Goal: Information Seeking & Learning: Learn about a topic

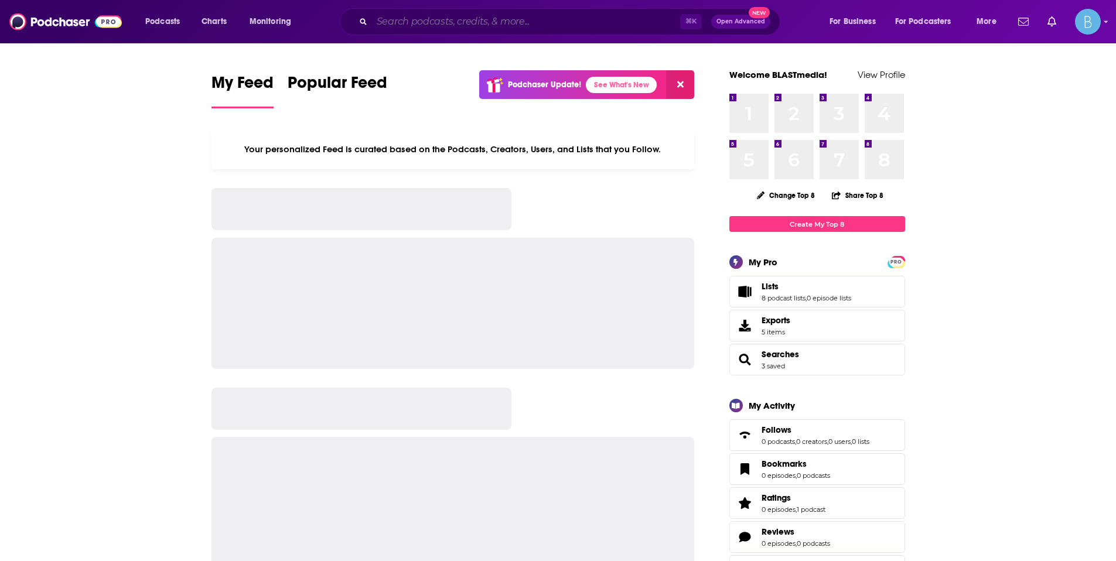
click at [440, 20] on input "Search podcasts, credits, & more..." at bounding box center [526, 21] width 308 height 19
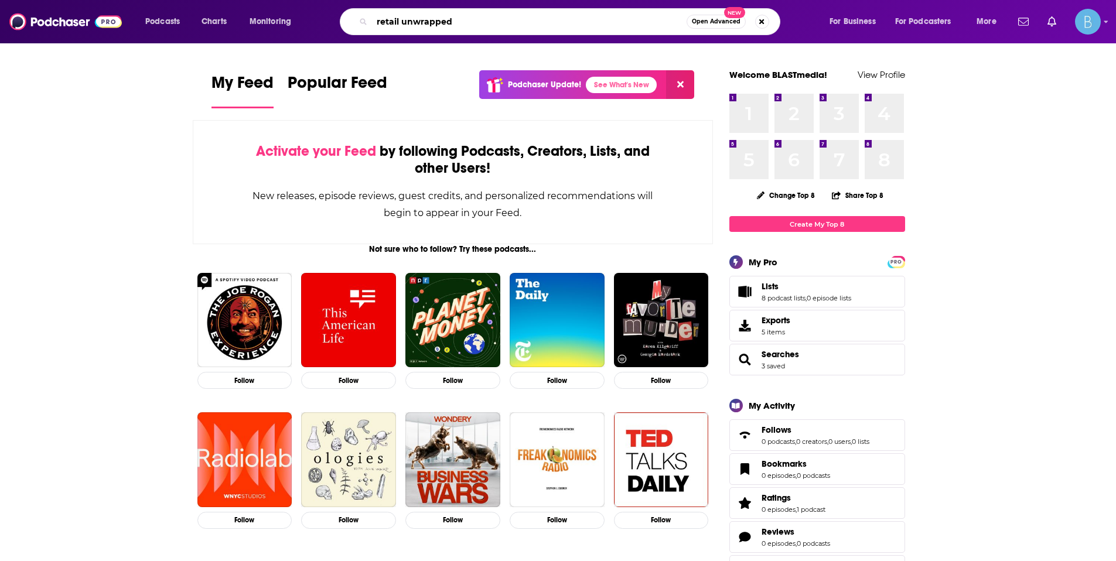
type input "retail unwrapped"
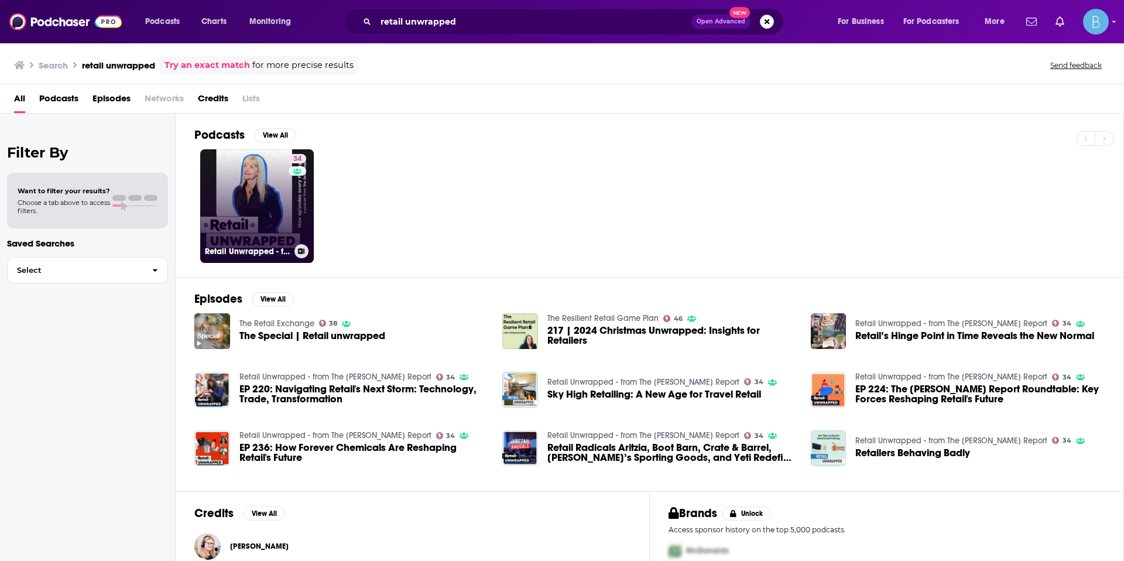
click at [289, 206] on div "34" at bounding box center [299, 199] width 20 height 90
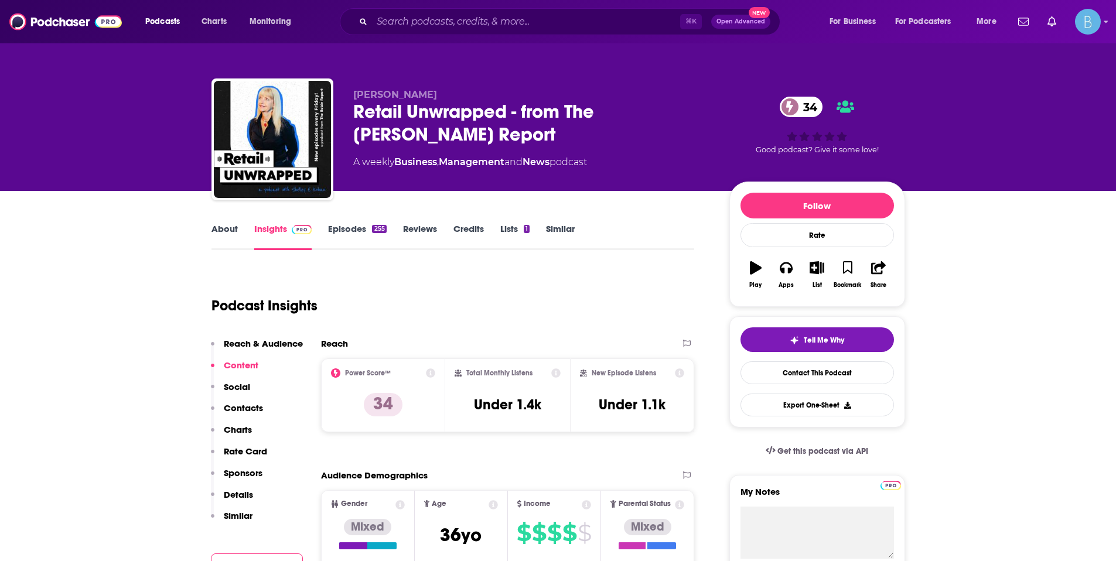
click at [359, 228] on link "Episodes 255" at bounding box center [357, 236] width 58 height 27
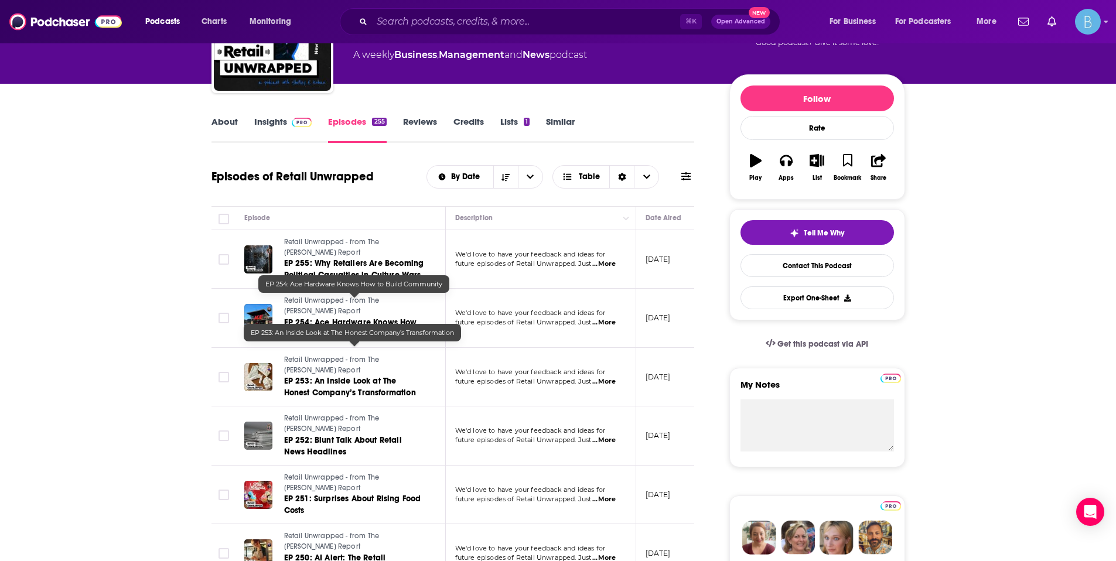
scroll to position [180, 0]
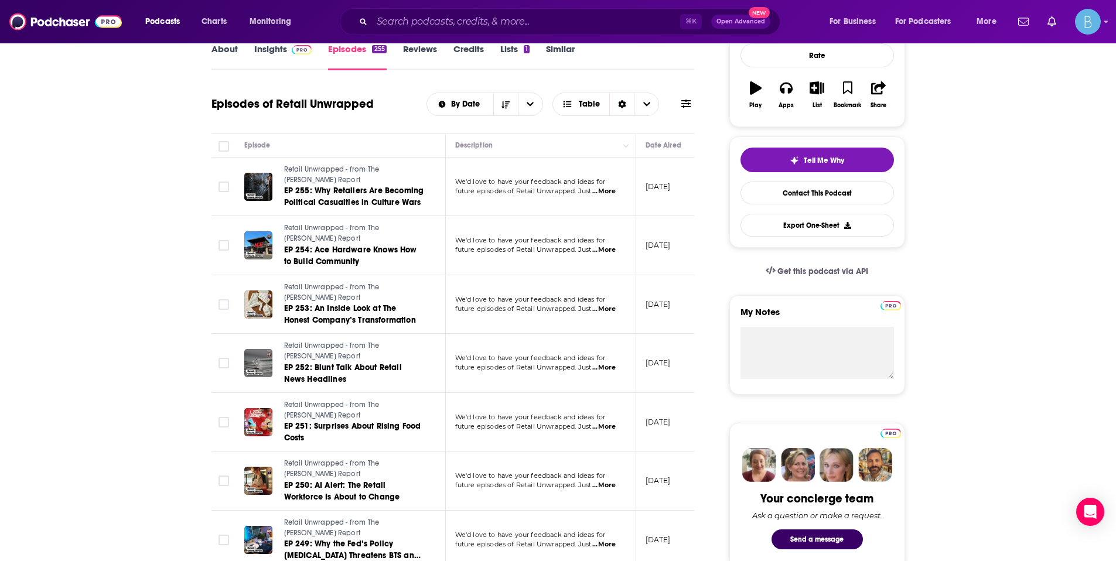
click at [599, 187] on span "...More" at bounding box center [603, 191] width 23 height 9
click at [620, 245] on p "future episodes of Retail Unwrapped. Just ...More" at bounding box center [540, 249] width 170 height 9
click at [615, 245] on span "...More" at bounding box center [603, 249] width 23 height 9
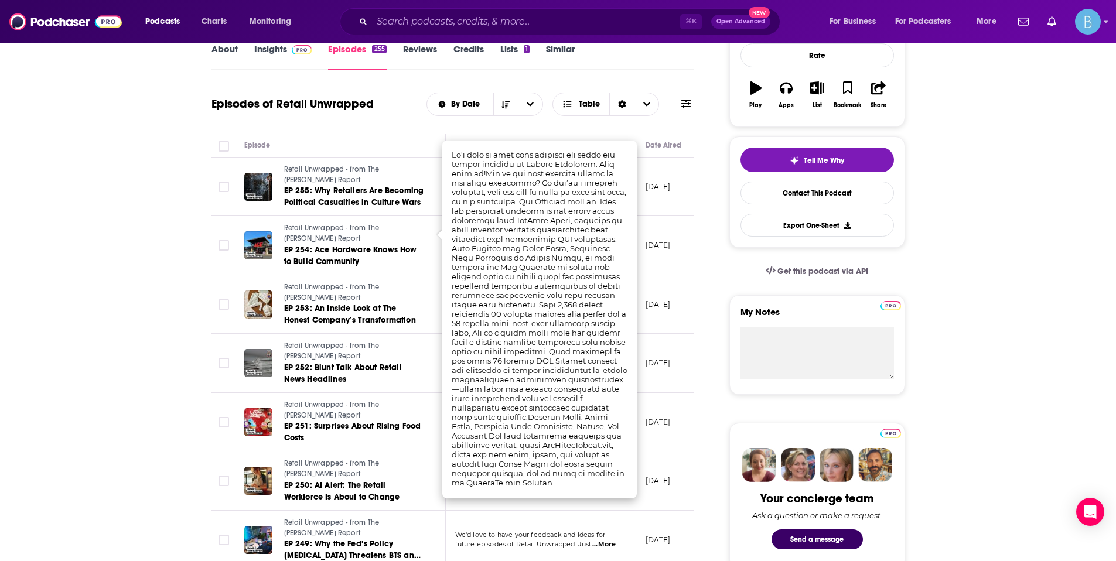
scroll to position [191, 0]
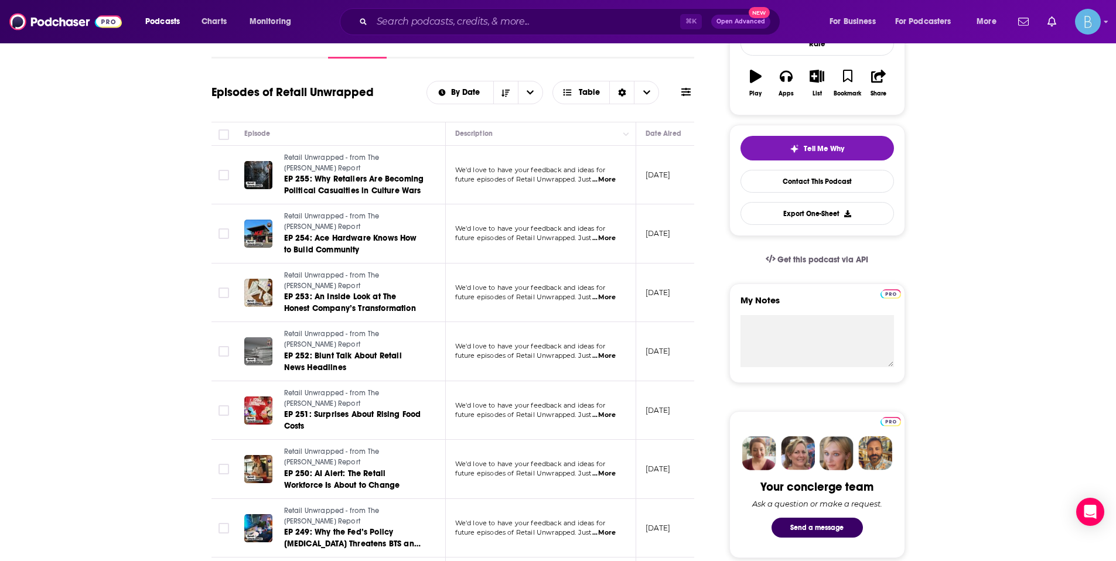
click at [607, 293] on span "...More" at bounding box center [603, 297] width 23 height 9
click at [601, 351] on span "...More" at bounding box center [603, 355] width 23 height 9
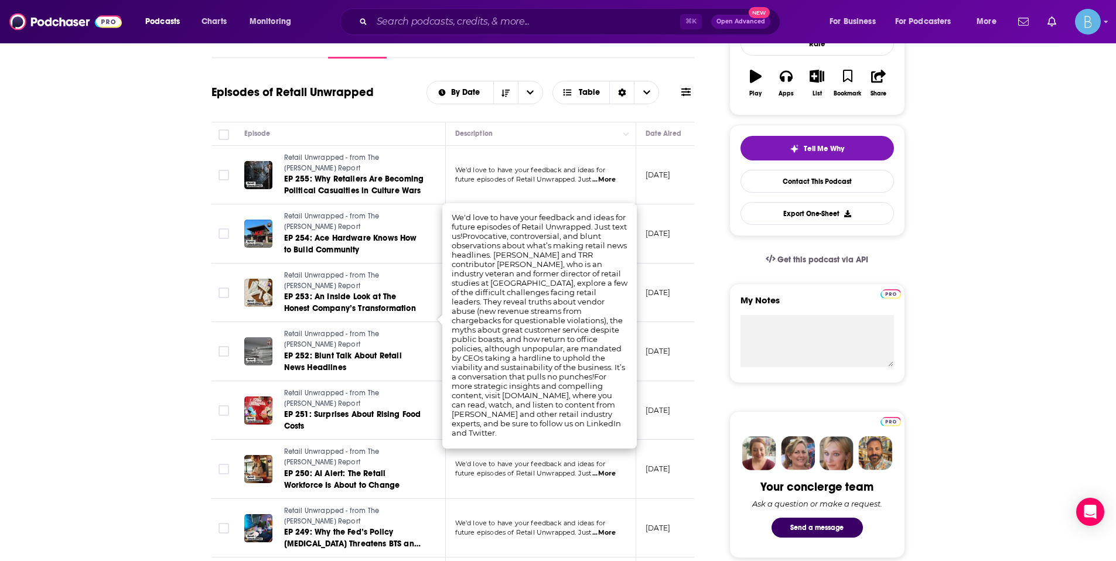
click at [666, 346] on p "[DATE]" at bounding box center [657, 351] width 25 height 10
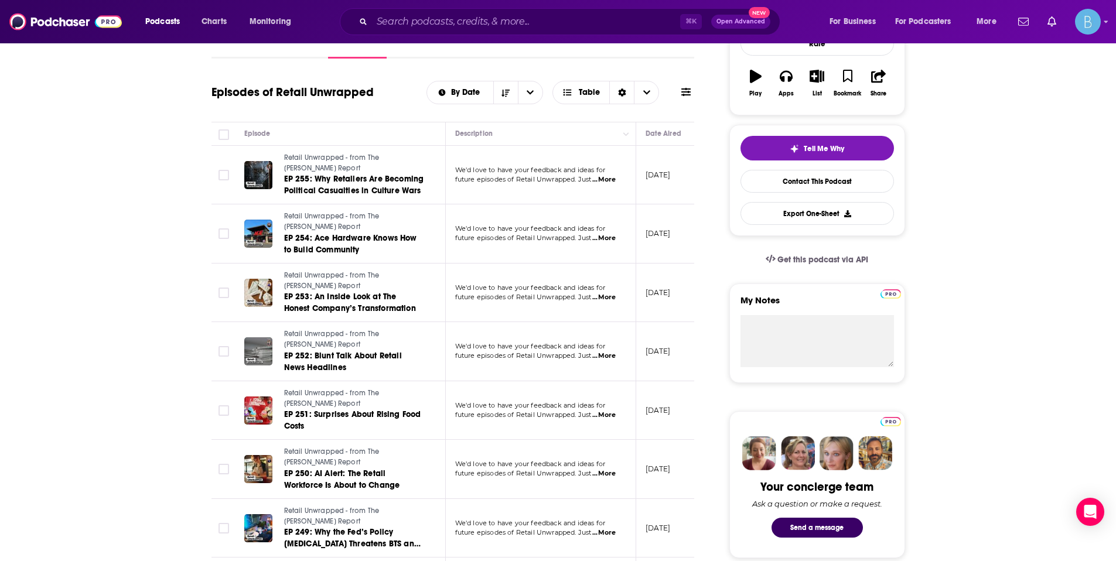
click at [604, 411] on span "...More" at bounding box center [603, 415] width 23 height 9
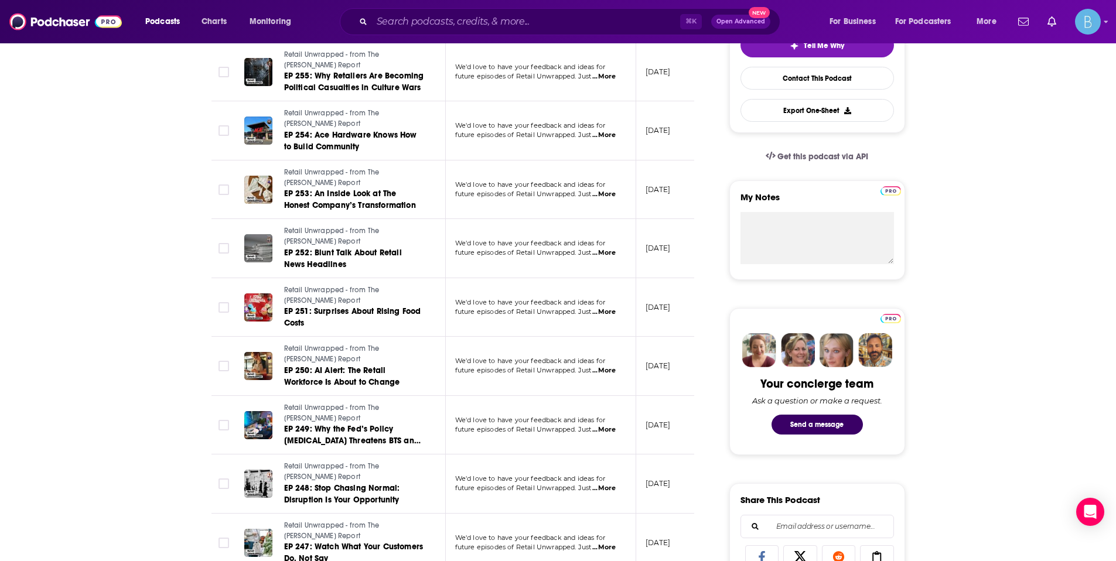
click at [607, 366] on span "...More" at bounding box center [603, 370] width 23 height 9
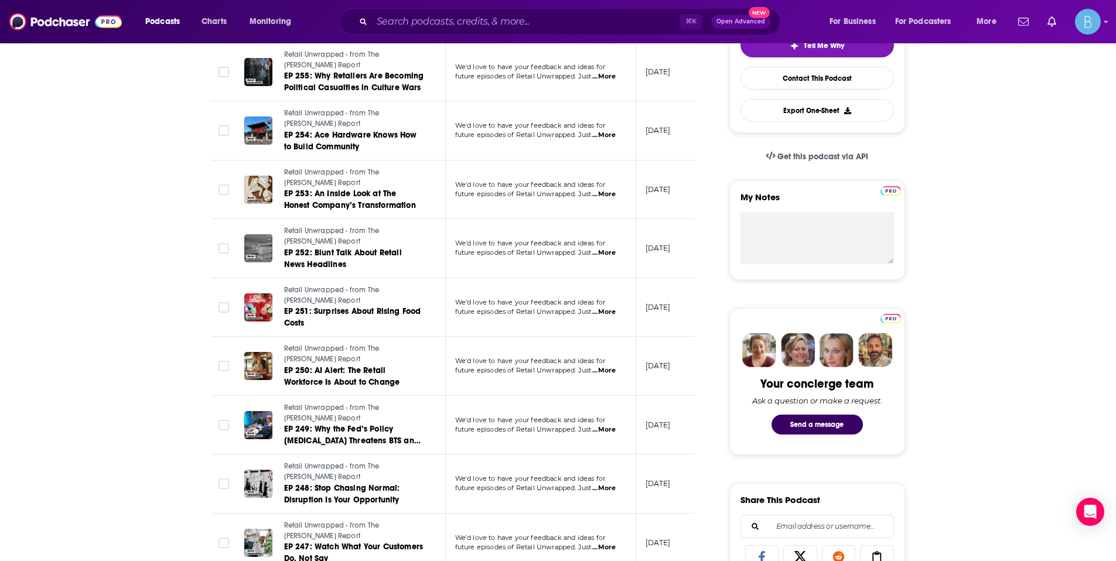
click at [611, 425] on span "...More" at bounding box center [603, 429] width 23 height 9
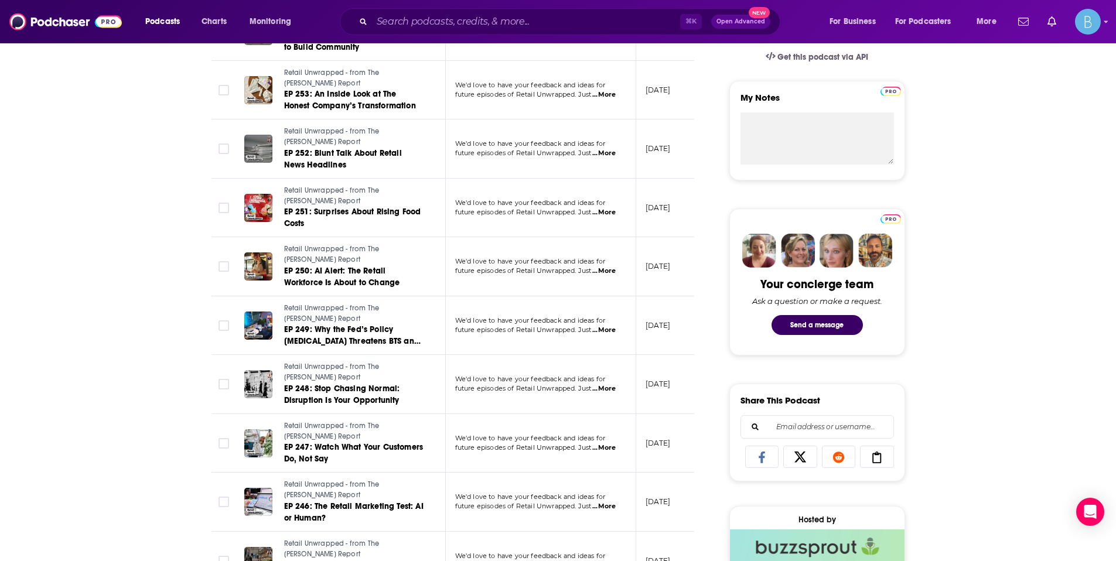
scroll to position [395, 0]
click at [604, 383] on span "...More" at bounding box center [603, 387] width 23 height 9
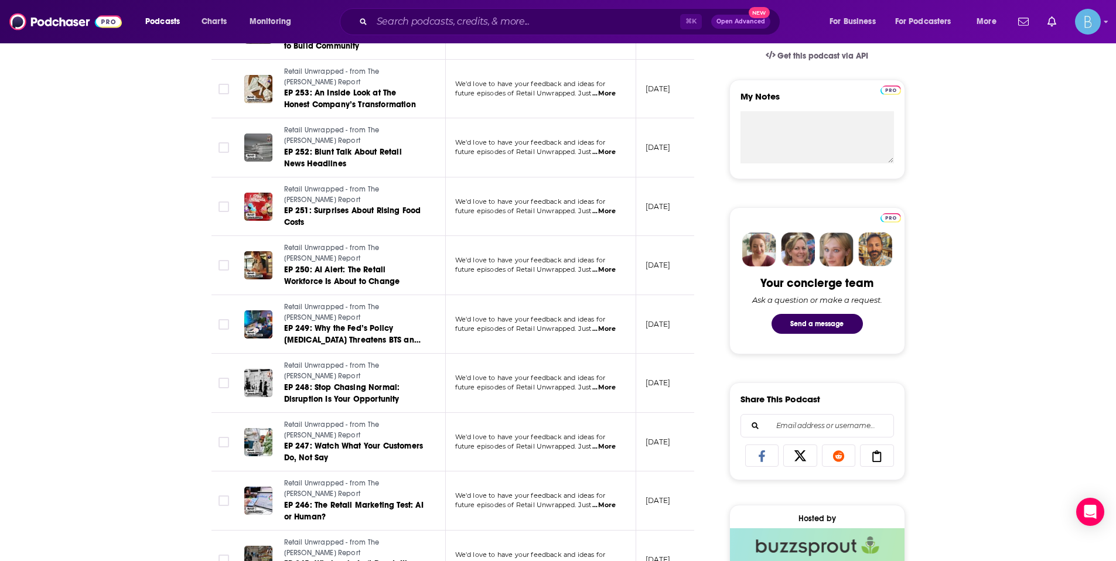
click at [609, 265] on span "...More" at bounding box center [603, 269] width 23 height 9
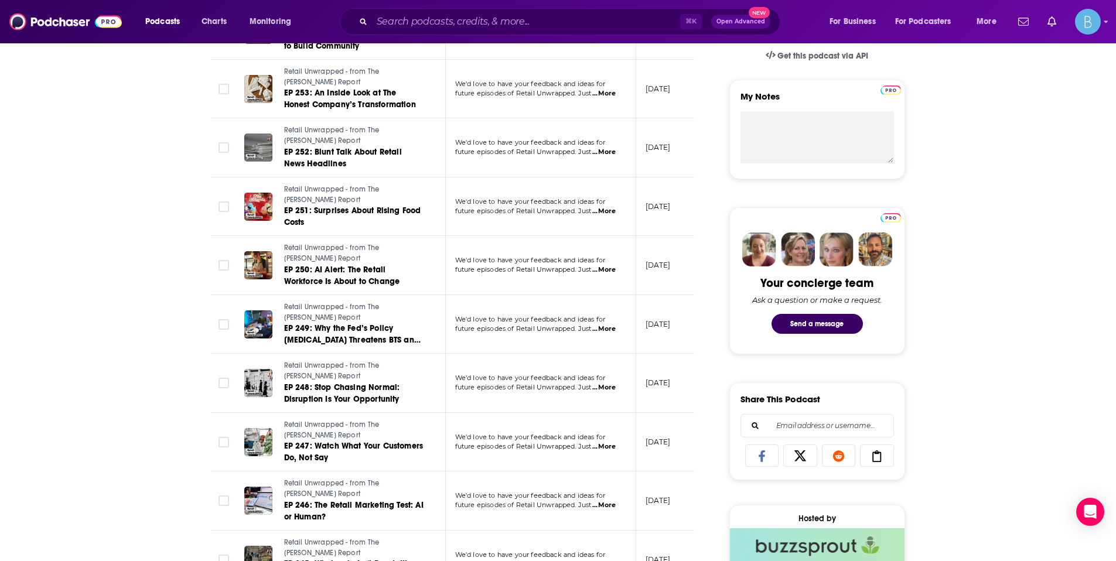
click at [610, 324] on span "...More" at bounding box center [603, 328] width 23 height 9
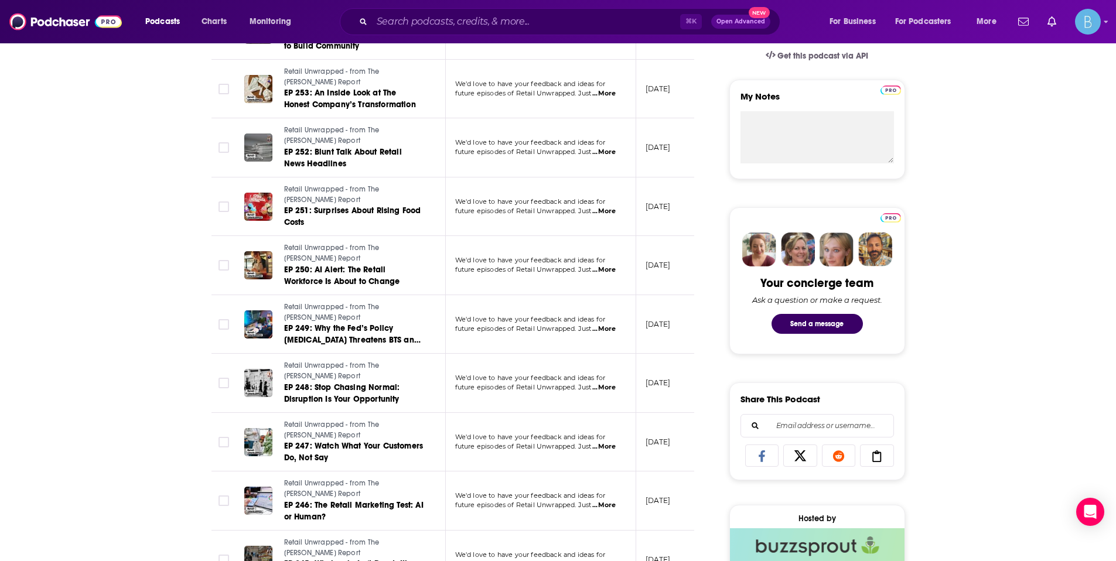
click at [614, 383] on span "...More" at bounding box center [603, 387] width 23 height 9
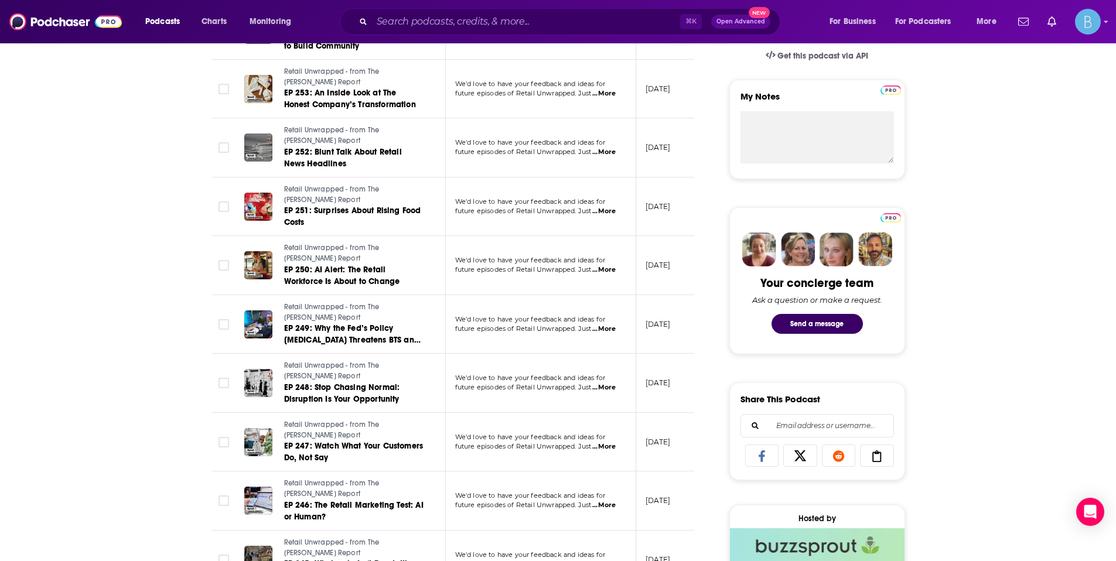
click at [601, 148] on span "...More" at bounding box center [603, 152] width 23 height 9
click at [610, 207] on span "...More" at bounding box center [603, 211] width 23 height 9
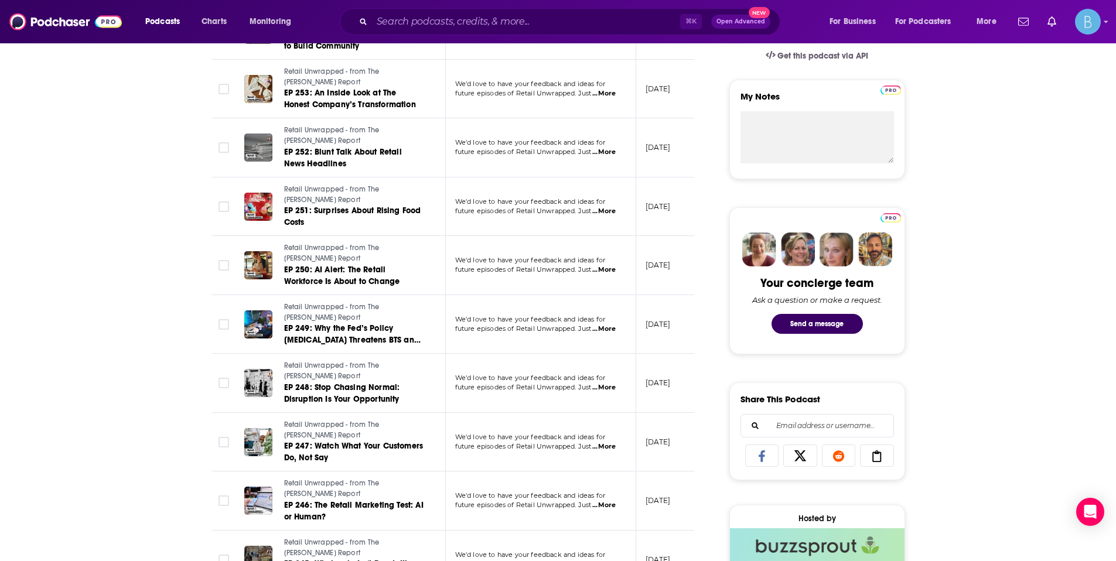
click at [601, 265] on span "...More" at bounding box center [603, 269] width 23 height 9
